Goal: Navigation & Orientation: Go to known website

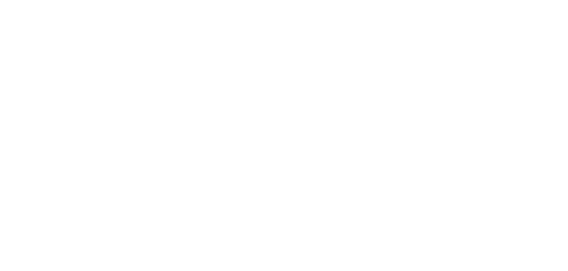
click at [43, 3] on html "원본 텍스트 번역 평가 보내주신 의견은 Google 번역을 개선하는 데 사용됩니다." at bounding box center [284, 1] width 568 height 3
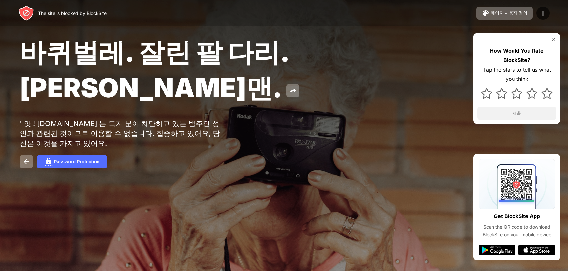
click at [43, 16] on div "The site is blocked by BlockSite" at bounding box center [62, 13] width 88 height 16
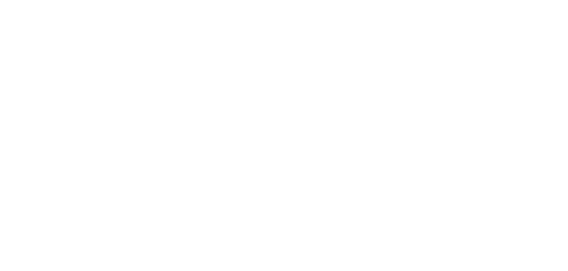
click at [34, 3] on html "원본 텍스트 번역 평가 보내주신 의견은 Google 번역을 개선하는 데 사용됩니다." at bounding box center [284, 1] width 568 height 3
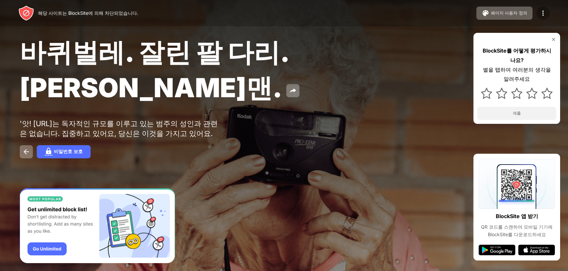
click at [547, 13] on div at bounding box center [542, 13] width 13 height 13
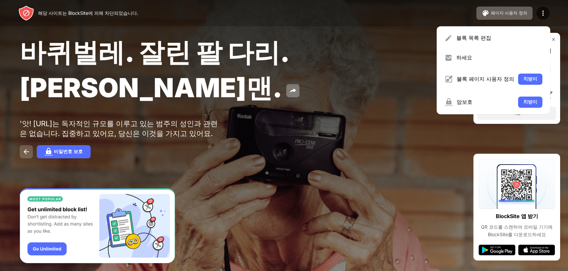
click at [26, 148] on img at bounding box center [26, 152] width 8 height 8
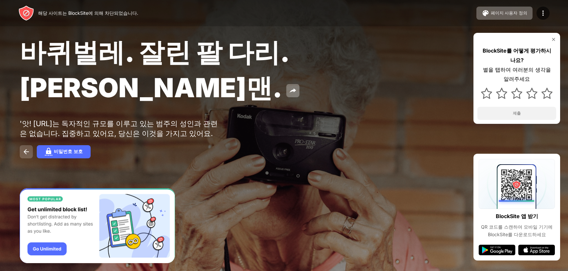
click at [26, 148] on img at bounding box center [26, 152] width 8 height 8
